Goal: Transaction & Acquisition: Book appointment/travel/reservation

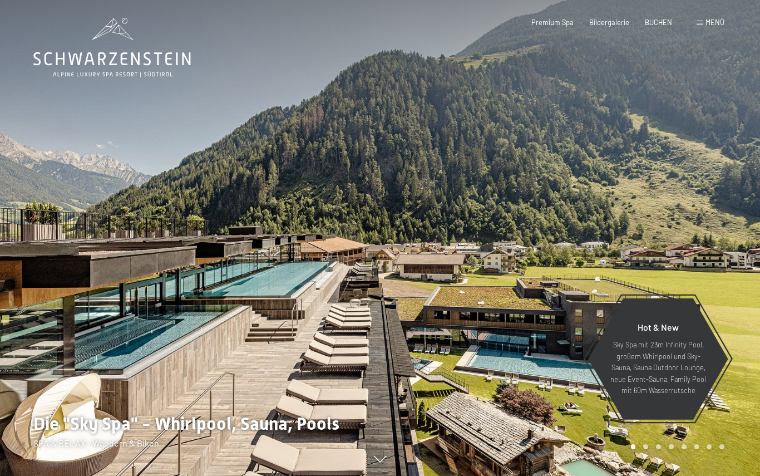
click at [660, 18] on span "BUCHEN" at bounding box center [658, 22] width 27 height 9
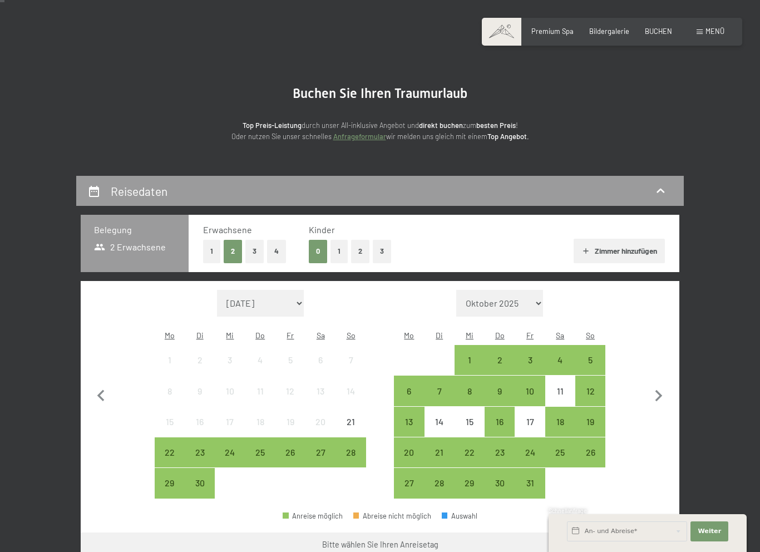
scroll to position [44, 0]
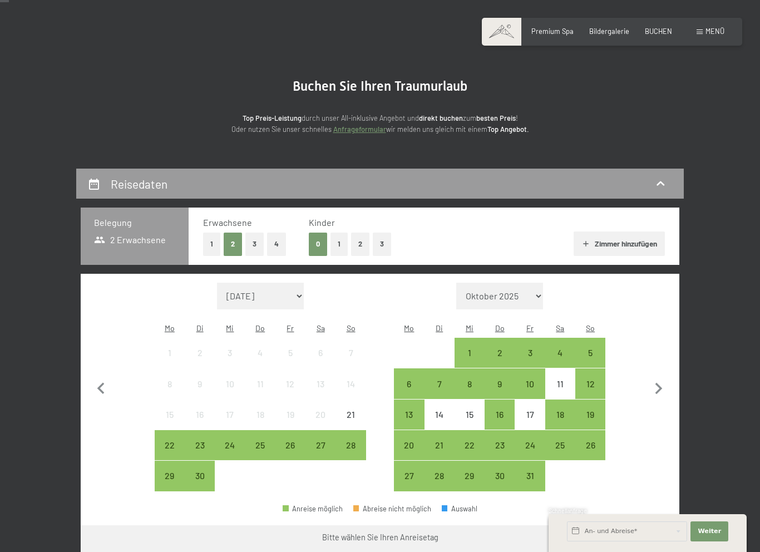
click at [273, 245] on button "4" at bounding box center [276, 244] width 19 height 23
click at [535, 294] on select "Oktober 2025 November 2025 Dezember 2025 Januar 2026 Februar 2026 März 2026 Apr…" at bounding box center [499, 296] width 87 height 27
select select "2026-08-01"
select select "2026-09-01"
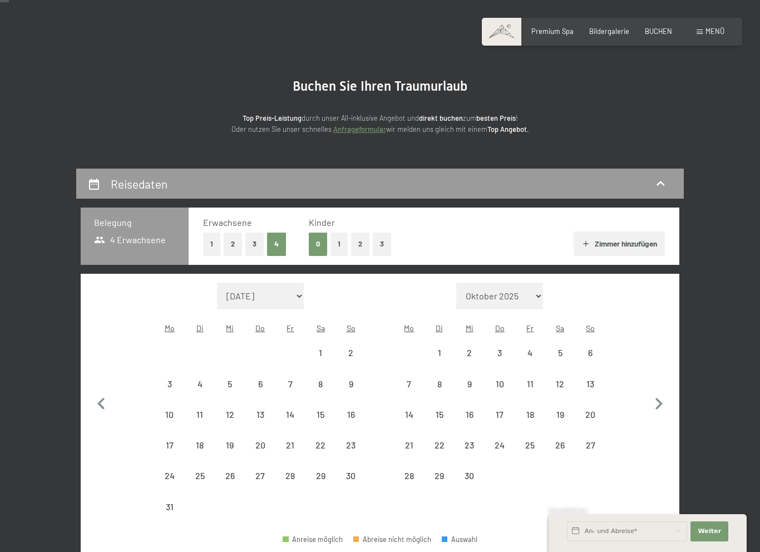
select select "2026-08-01"
select select "2026-09-01"
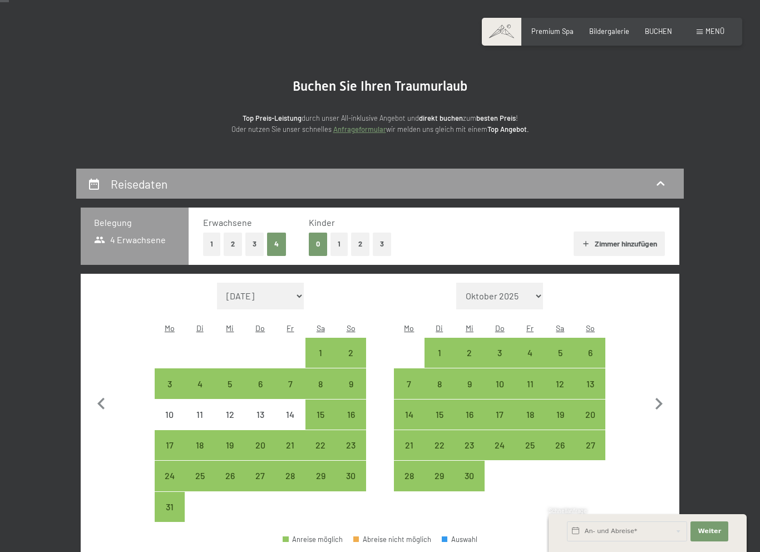
click at [322, 475] on div "29" at bounding box center [321, 485] width 28 height 28
select select "2026-08-01"
select select "2026-09-01"
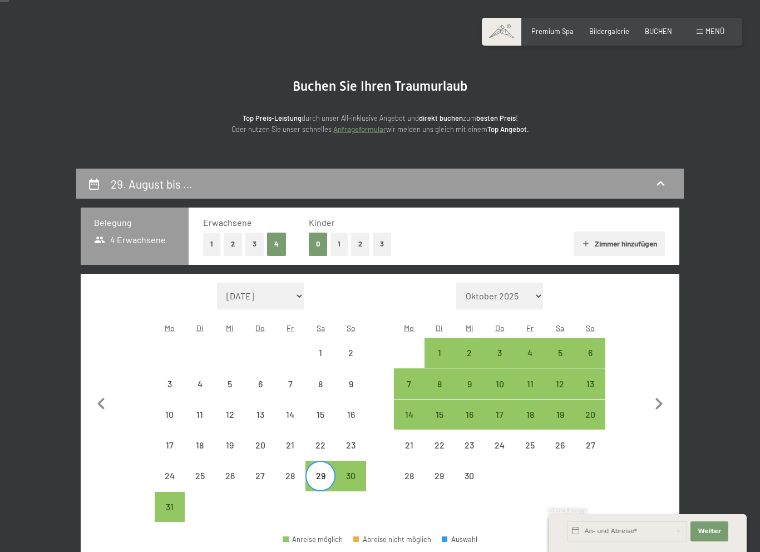
click at [439, 384] on div "8" at bounding box center [440, 393] width 28 height 28
select select "2026-08-01"
select select "2026-09-01"
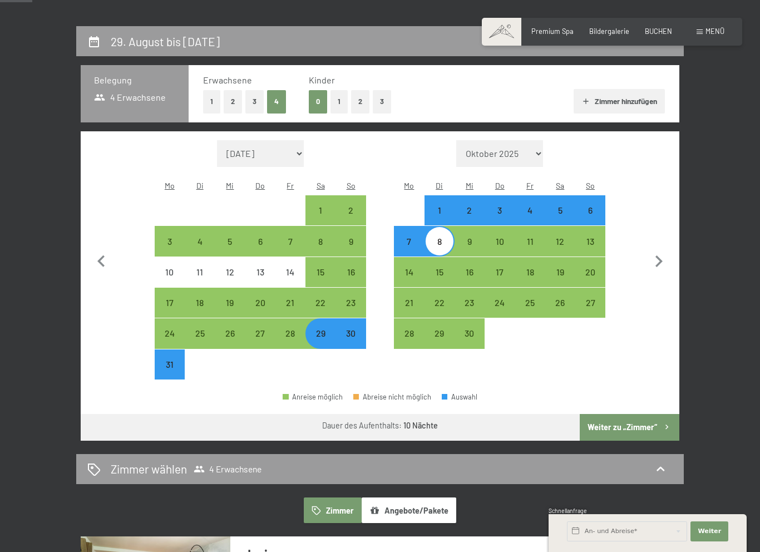
scroll to position [200, 0]
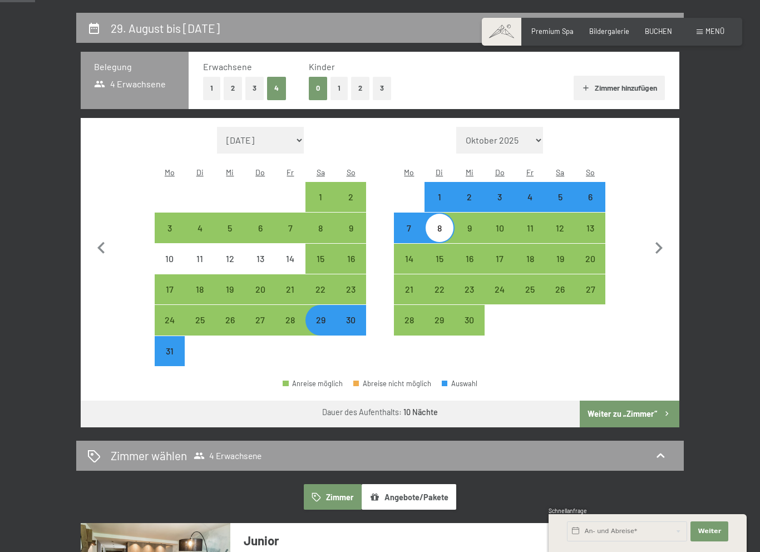
click at [626, 410] on button "Weiter zu „Zimmer“" at bounding box center [630, 414] width 100 height 27
select select "2026-08-01"
select select "2026-09-01"
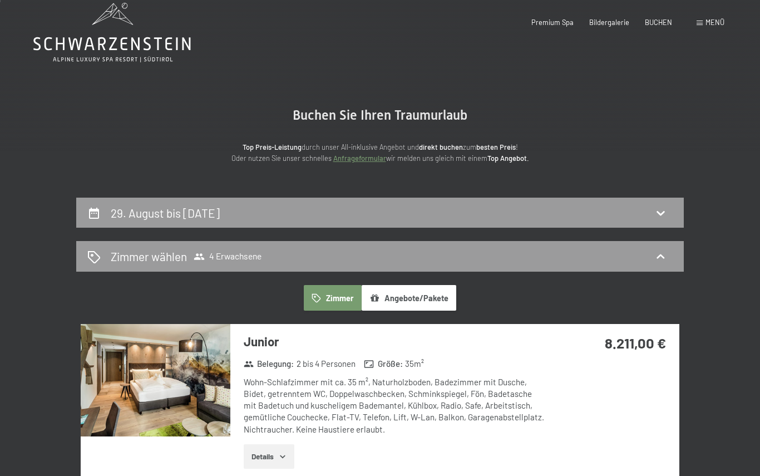
scroll to position [0, 0]
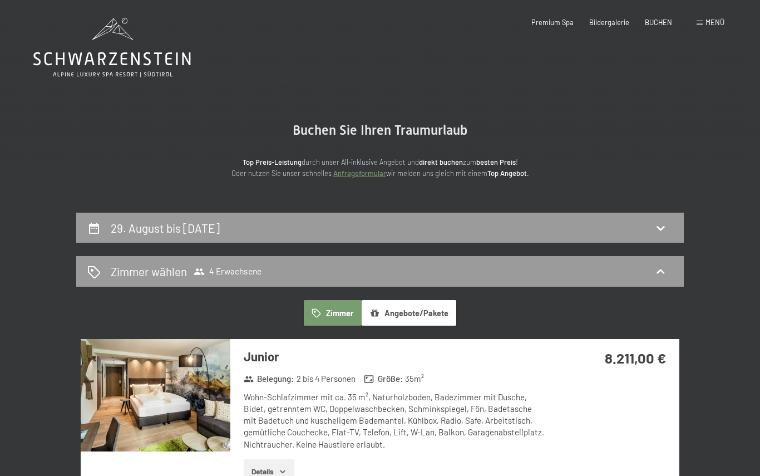
click at [102, 272] on div "Zimmer wählen 4 Erwachsene" at bounding box center [379, 271] width 585 height 16
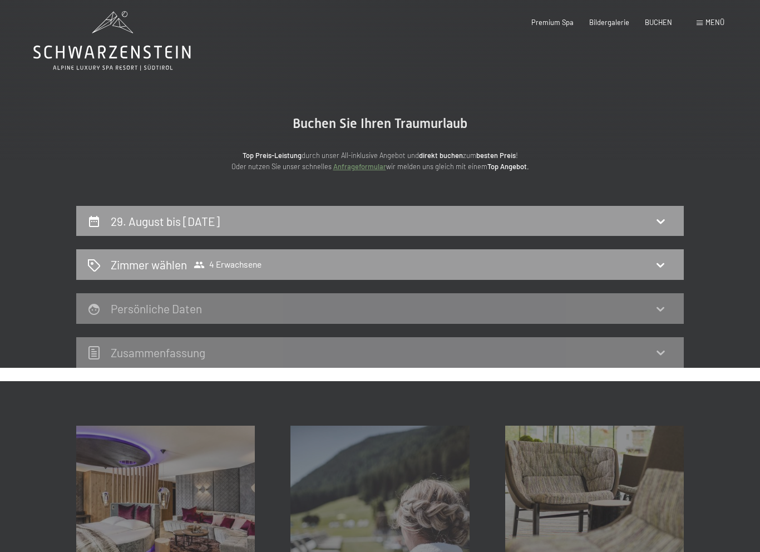
scroll to position [8, 0]
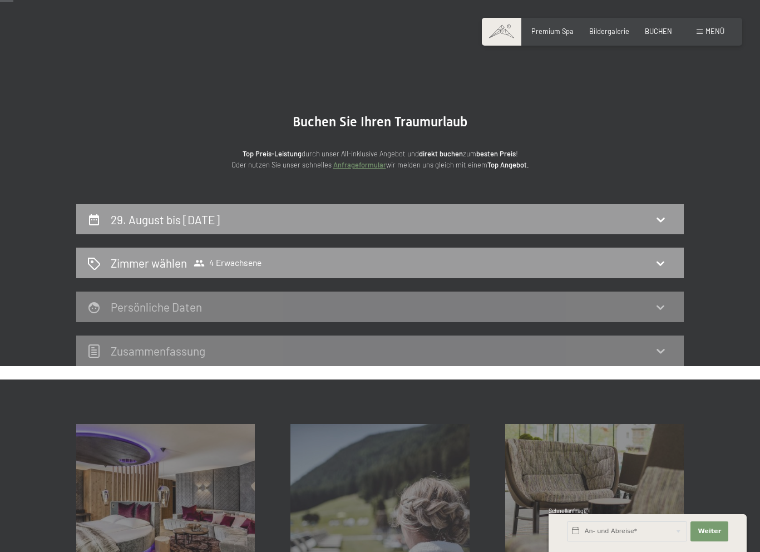
click at [45, 303] on div "29. August bis 8. September 2026 Zimmer wählen 4 Erwachsene Persönliche Daten Z…" at bounding box center [380, 285] width 674 height 162
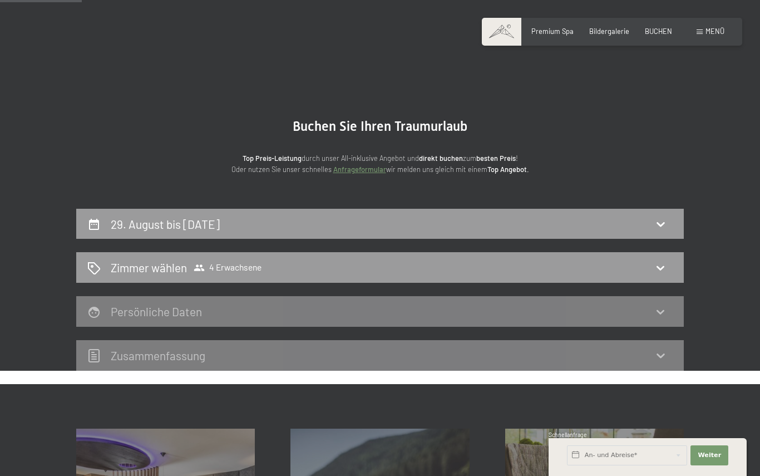
scroll to position [0, 0]
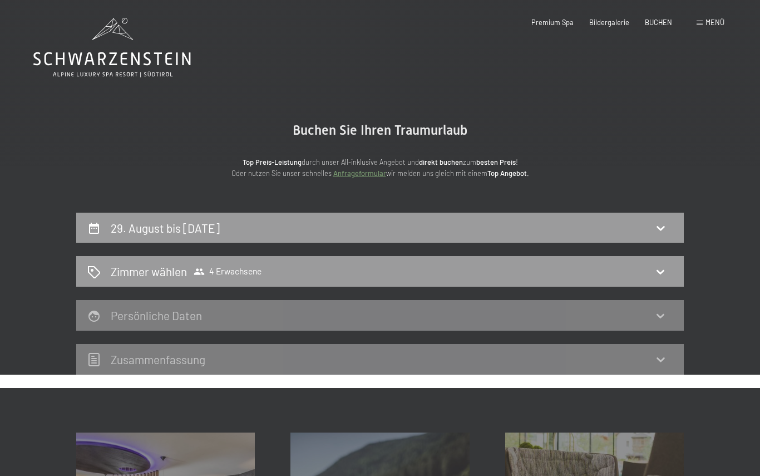
click at [47, 281] on div "29. August bis 8. September 2026 Zimmer wählen 4 Erwachsene Persönliche Daten Z…" at bounding box center [380, 293] width 674 height 162
click at [116, 278] on h2 "Zimmer wählen" at bounding box center [149, 271] width 76 height 16
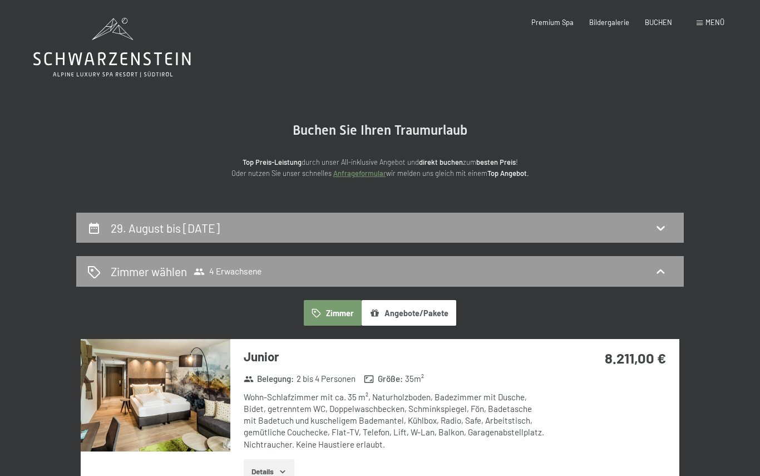
click at [112, 226] on h2 "29. August bis 8. September 2026" at bounding box center [165, 228] width 109 height 14
select select "2026-08-01"
select select "2026-09-01"
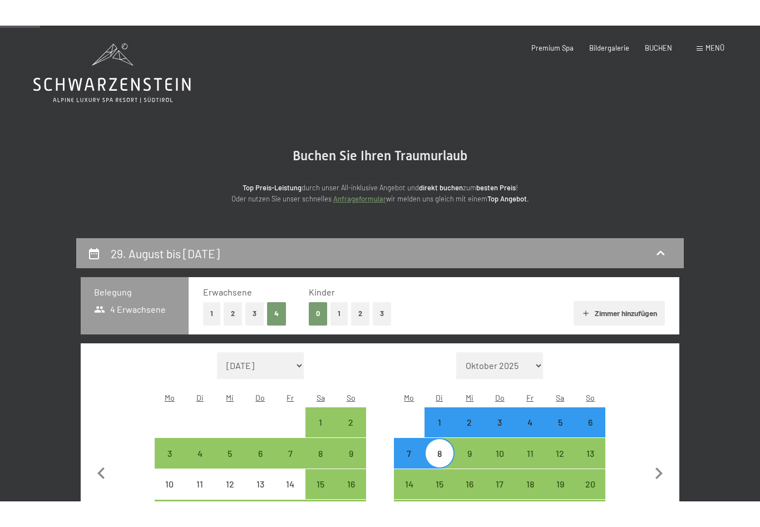
scroll to position [211, 0]
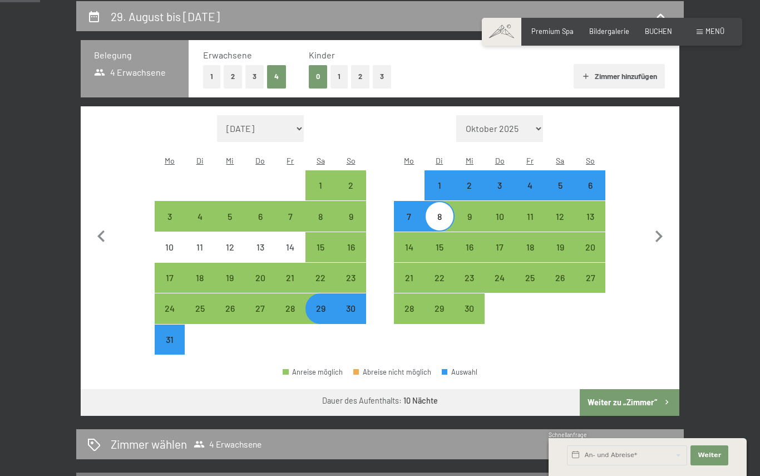
click at [235, 72] on button "2" at bounding box center [233, 76] width 18 height 23
select select "2026-08-01"
select select "2026-09-01"
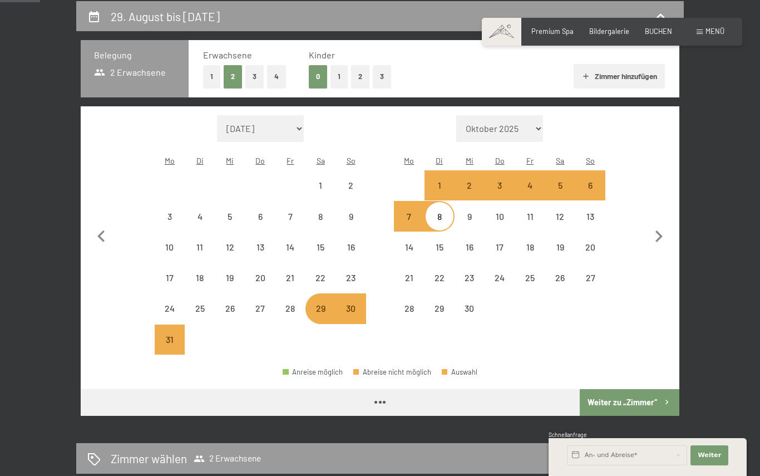
select select "2026-08-01"
select select "2026-09-01"
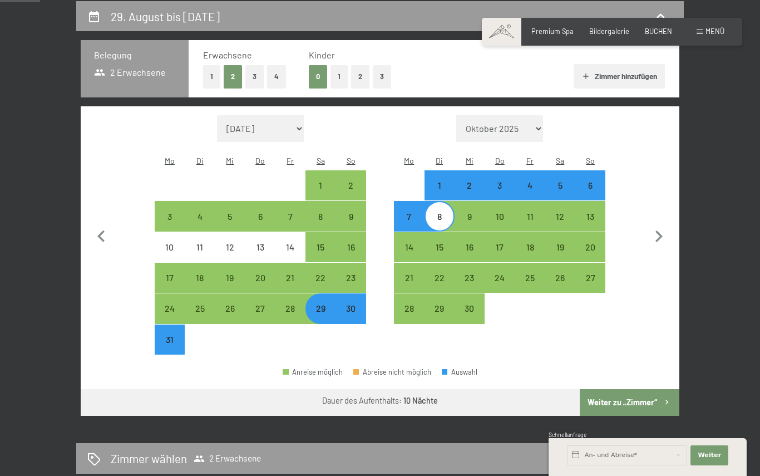
click at [630, 76] on button "Zimmer hinzufügen" at bounding box center [619, 76] width 91 height 24
select select "2026-08-01"
select select "2026-09-01"
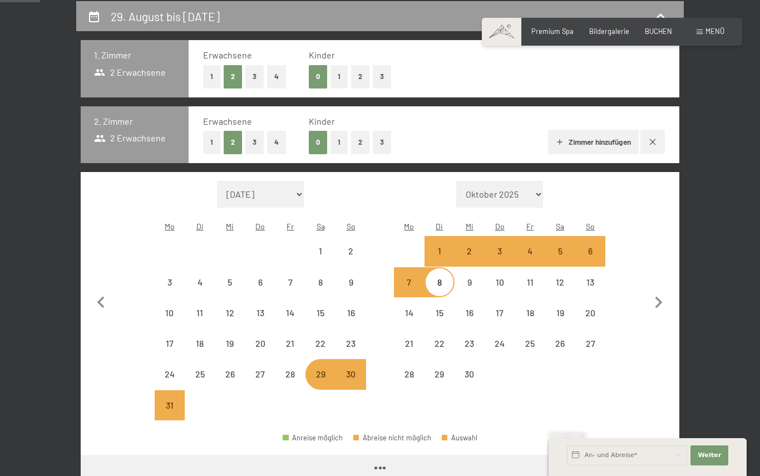
select select "2026-08-01"
select select "2026-09-01"
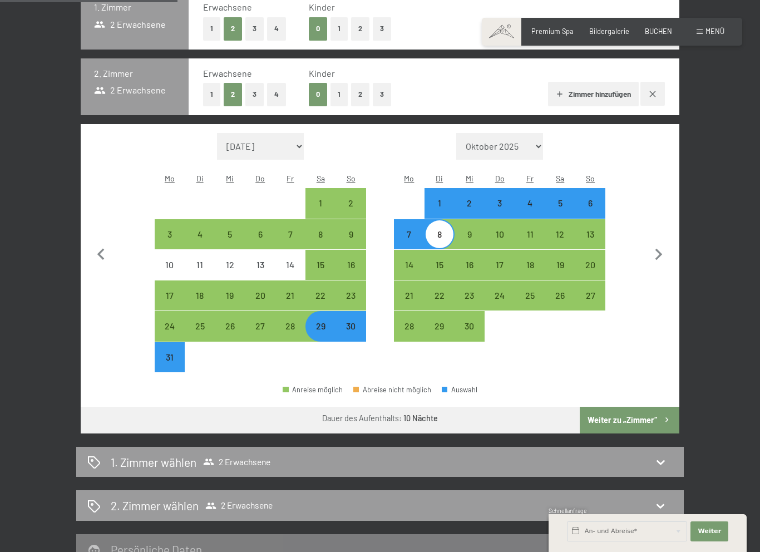
scroll to position [260, 0]
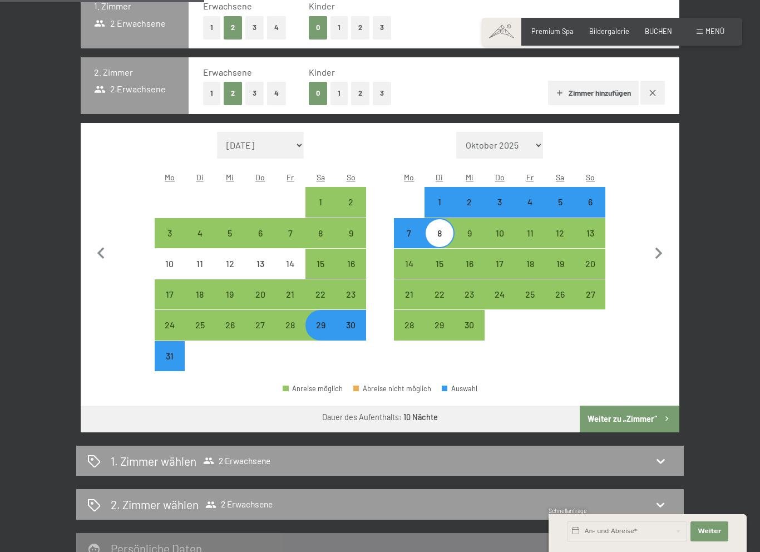
click at [631, 419] on button "Weiter zu „Zimmer“" at bounding box center [630, 419] width 100 height 27
select select "2026-08-01"
select select "2026-09-01"
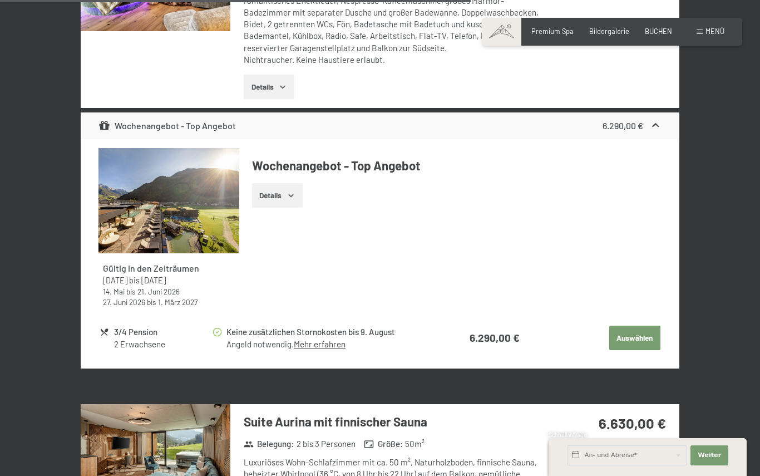
scroll to position [2825, 0]
